Goal: Browse casually

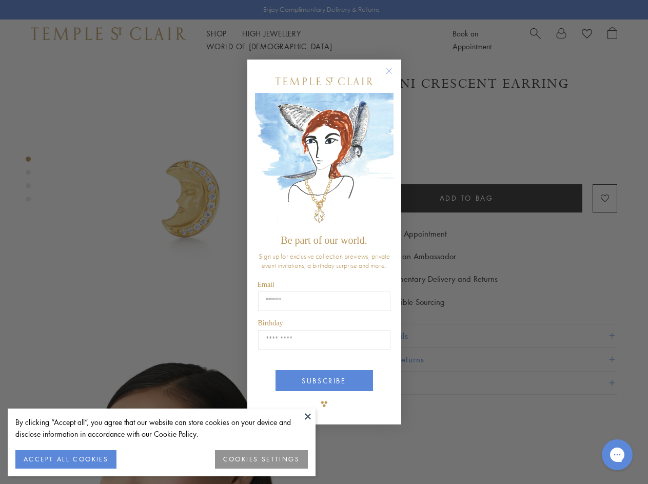
click at [324, 242] on span "Be part of our world." at bounding box center [324, 239] width 86 height 11
click at [308, 416] on button at bounding box center [307, 415] width 15 height 15
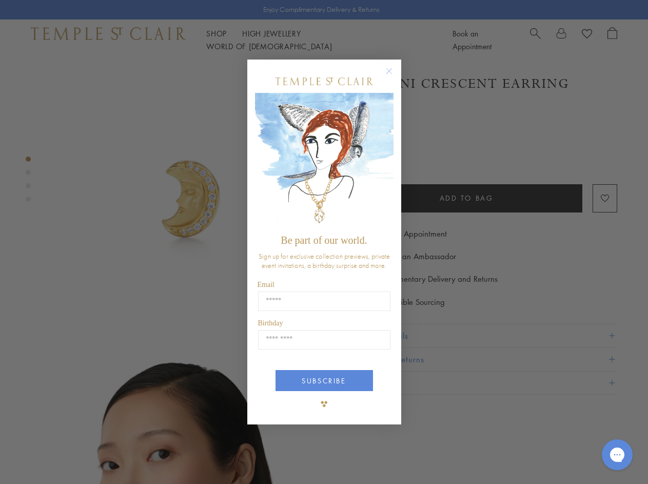
click at [66, 459] on div "Close dialog Be part of our world. Sign up for exclusive collection previews, p…" at bounding box center [324, 242] width 648 height 484
click at [262, 459] on div "Close dialog Be part of our world. Sign up for exclusive collection previews, p…" at bounding box center [324, 242] width 648 height 484
click at [394, 75] on icon "Close dialog" at bounding box center [389, 71] width 13 height 13
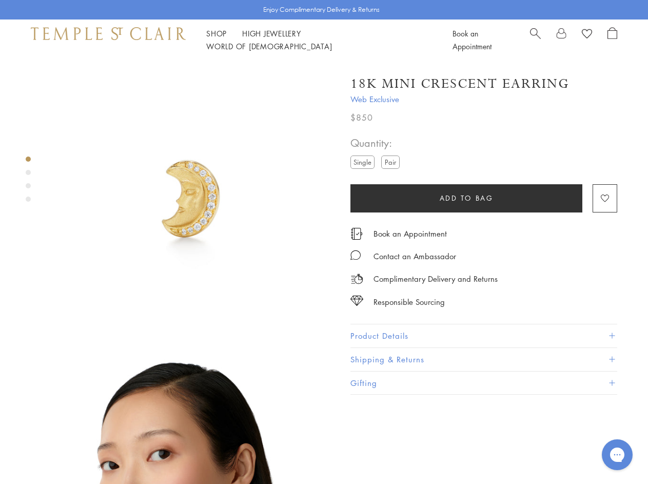
click at [324, 409] on button "SUBSCRIBE" at bounding box center [323, 419] width 97 height 21
click at [617, 454] on icon "Open gorgias live chat" at bounding box center [617, 454] width 10 height 10
